Goal: Find specific page/section: Find specific page/section

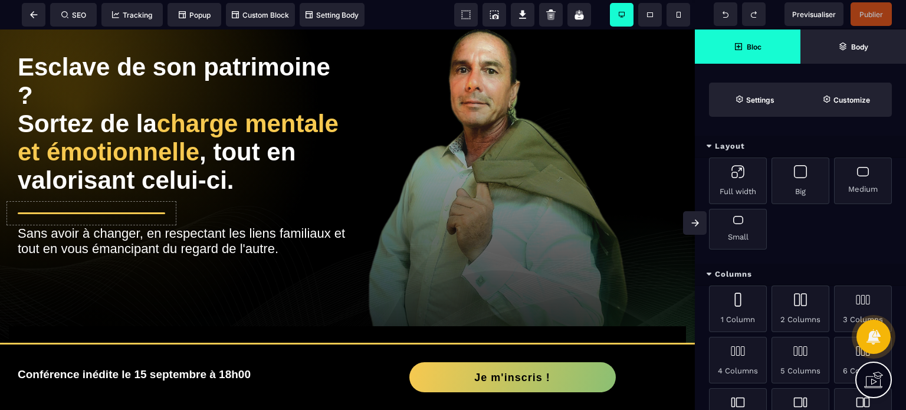
click at [693, 214] on span at bounding box center [695, 223] width 24 height 24
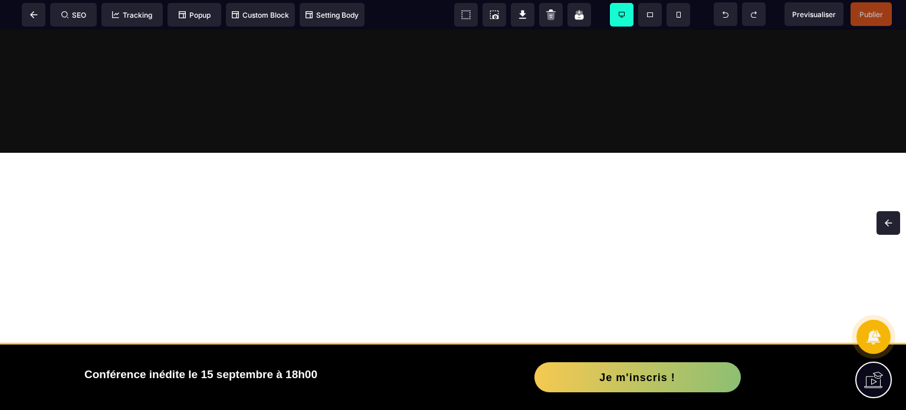
scroll to position [1120, 0]
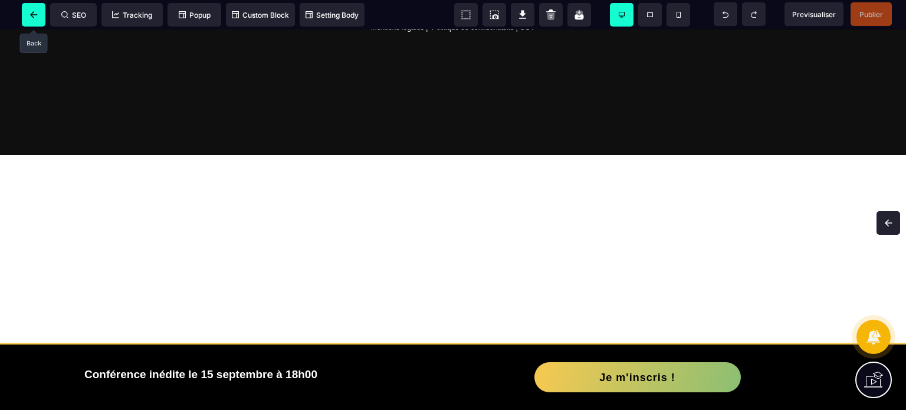
click at [31, 12] on icon at bounding box center [34, 14] width 8 height 7
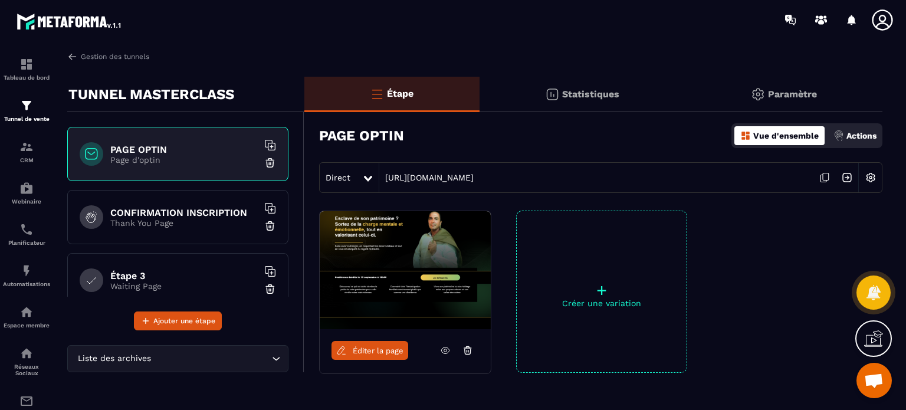
click at [168, 213] on h6 "CONFIRMATION INSCRIPTION" at bounding box center [183, 212] width 147 height 11
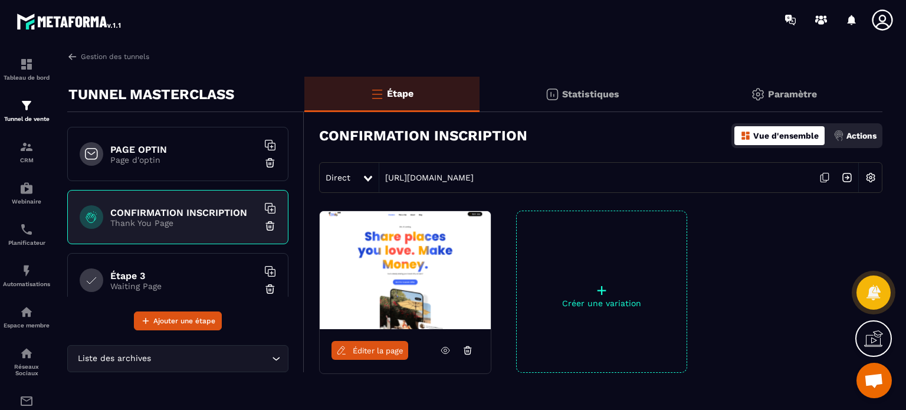
click at [176, 162] on p "Page d'optin" at bounding box center [183, 159] width 147 height 9
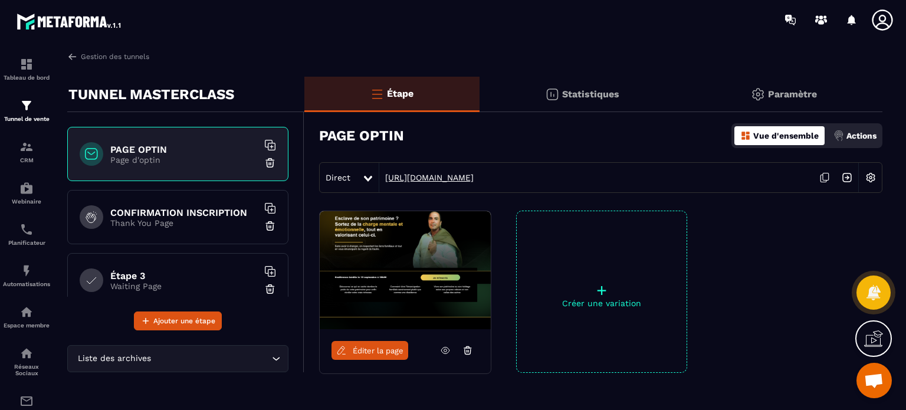
click at [451, 178] on link "https://vip.metaforma.io/inscription-conference" at bounding box center [426, 177] width 94 height 9
click at [378, 348] on span "Éditer la page" at bounding box center [378, 350] width 51 height 9
